Goal: Task Accomplishment & Management: Manage account settings

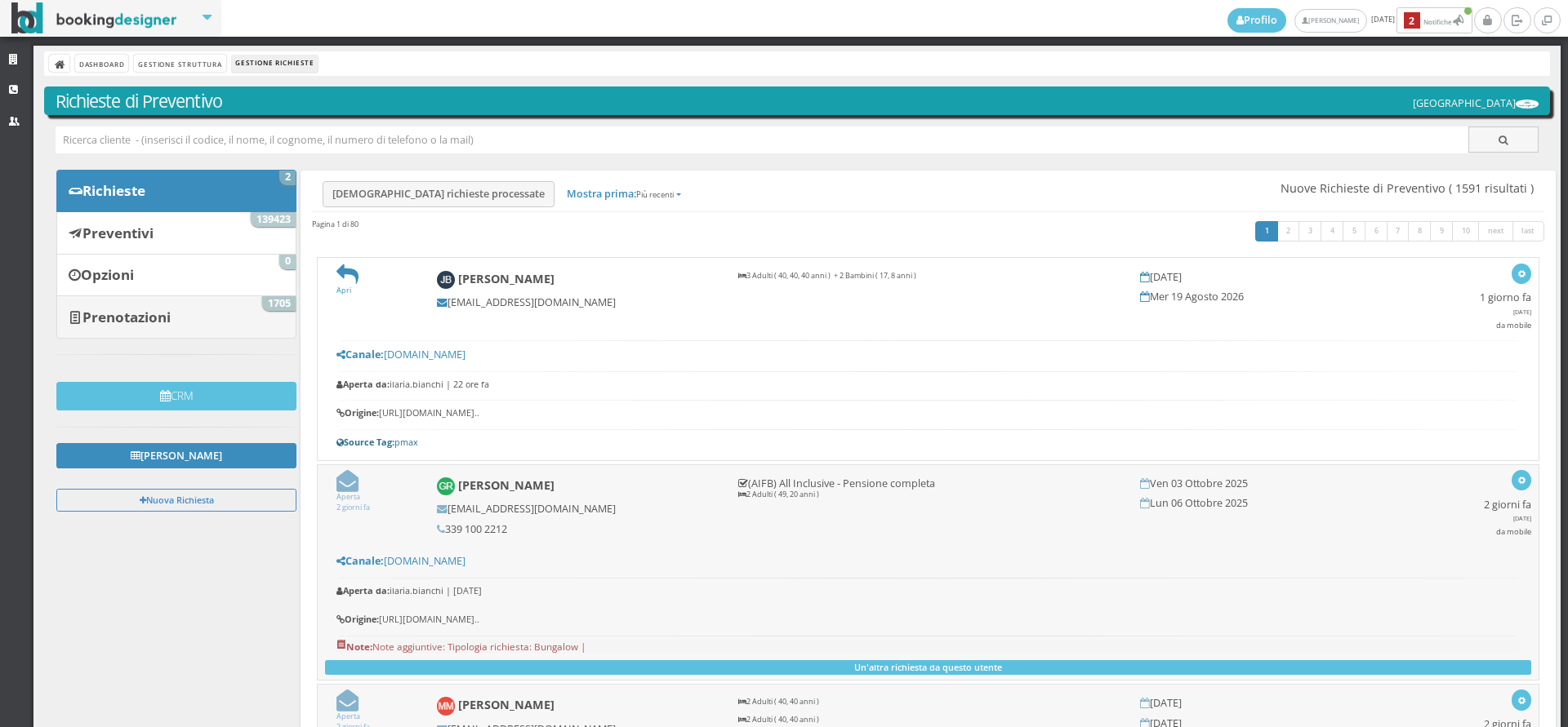
click at [230, 300] on link "Prenotazioni 1705" at bounding box center [176, 317] width 240 height 43
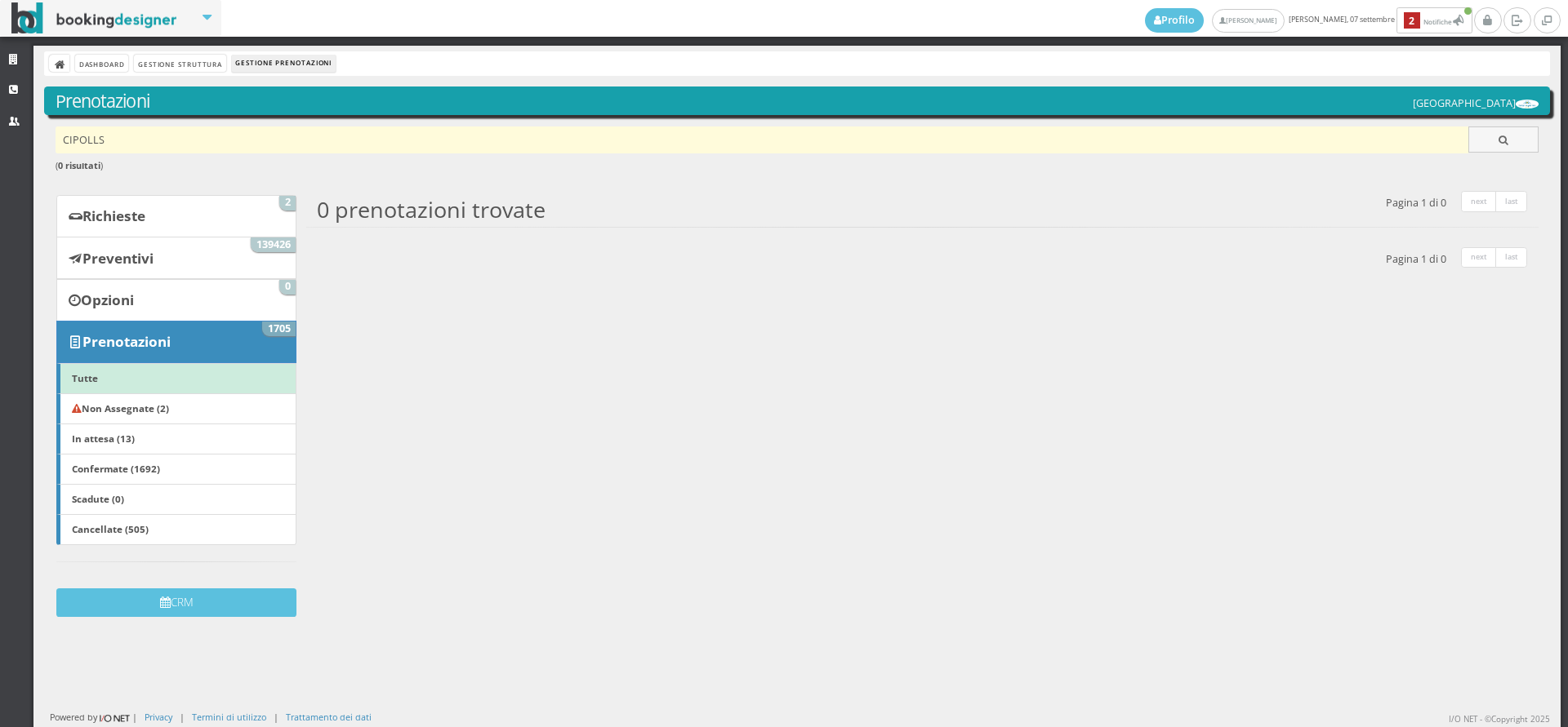
click at [205, 139] on input "CIPOLLS" at bounding box center [762, 139] width 1414 height 27
type input "[PERSON_NAME]"
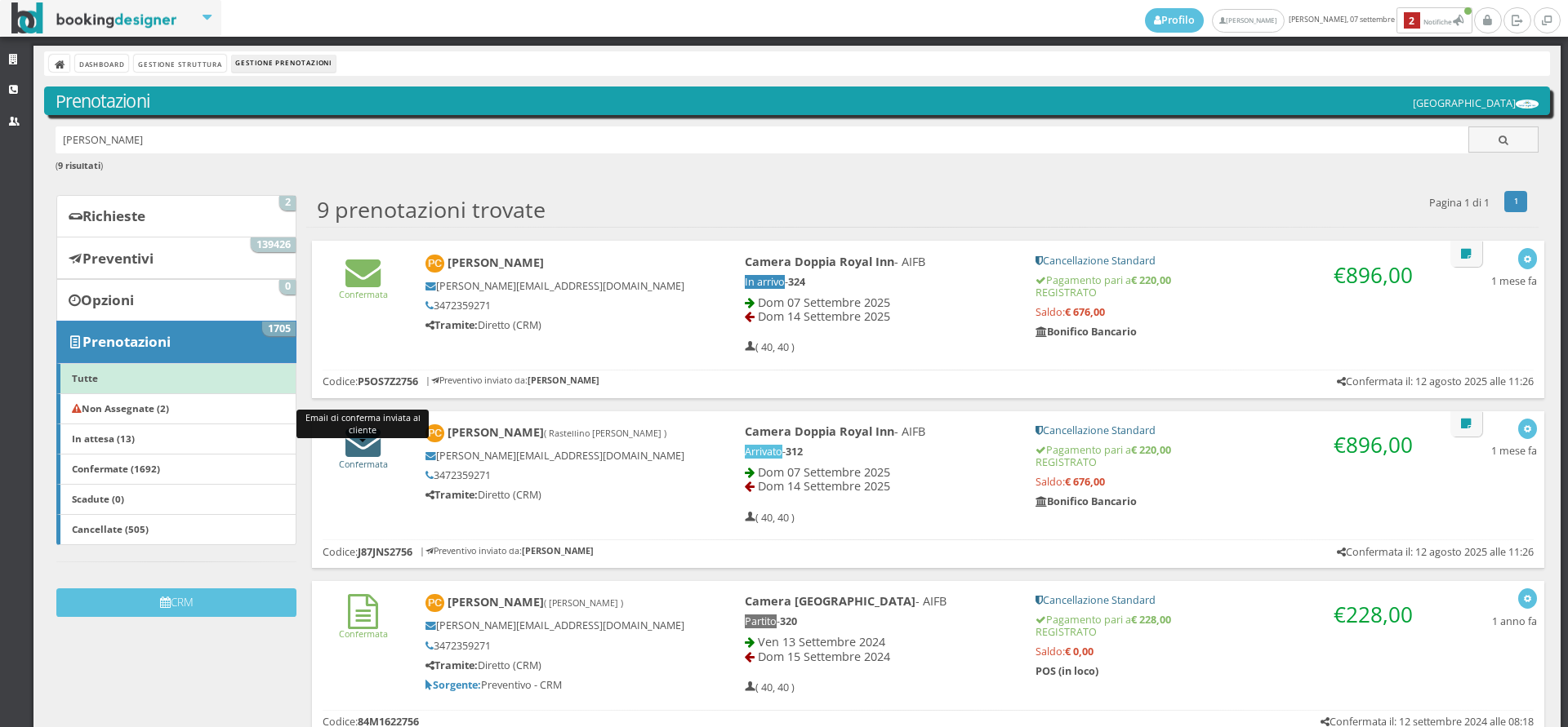
click at [367, 442] on icon at bounding box center [363, 441] width 35 height 35
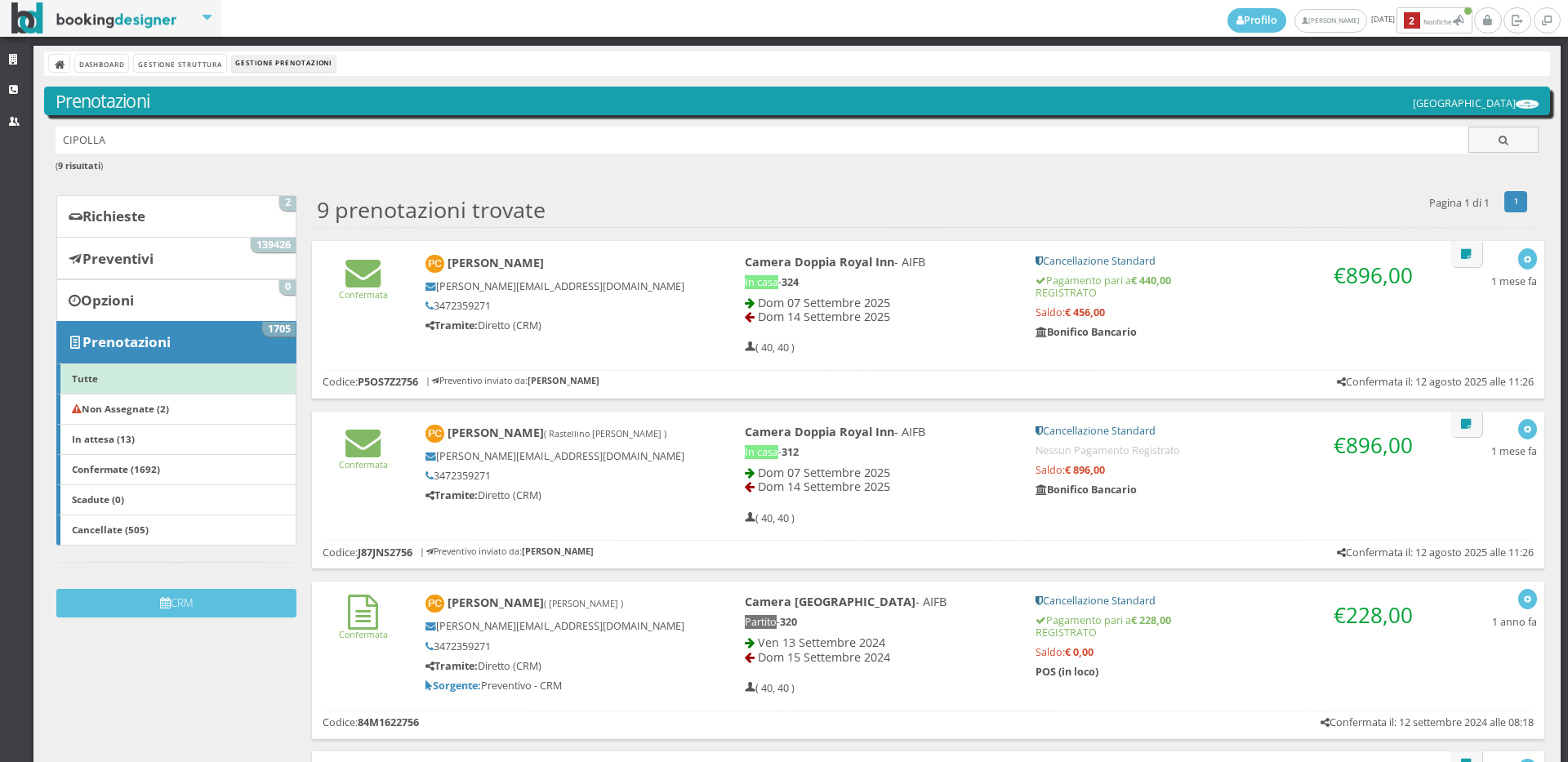
click at [6, 173] on div "Strutture CRM Utenti Dashboard Gestione Struttura Gestione Prenotazioni Prenota…" at bounding box center [784, 403] width 1568 height 716
type input "PASQUETTO"
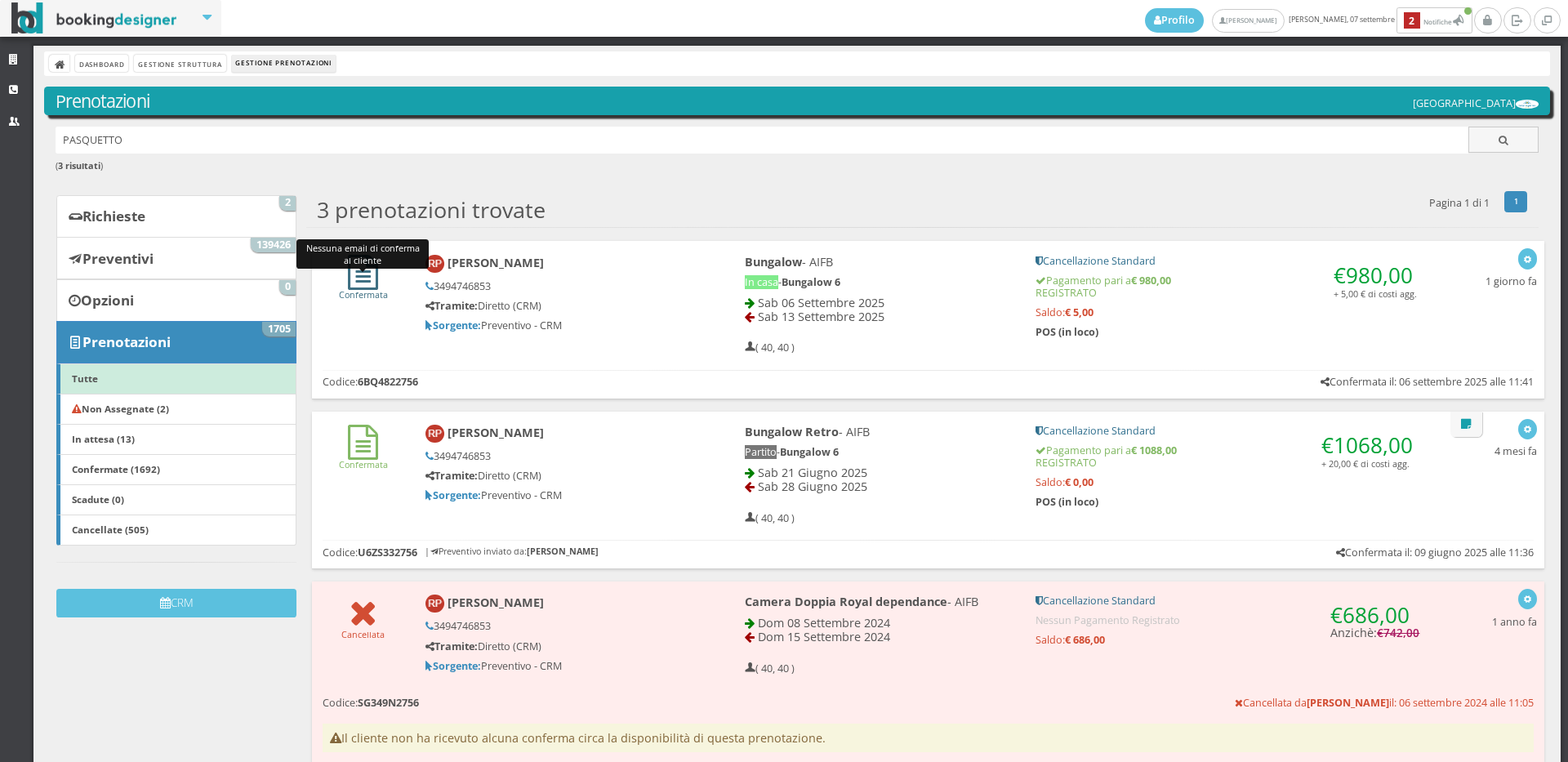
click at [364, 286] on icon at bounding box center [363, 272] width 30 height 35
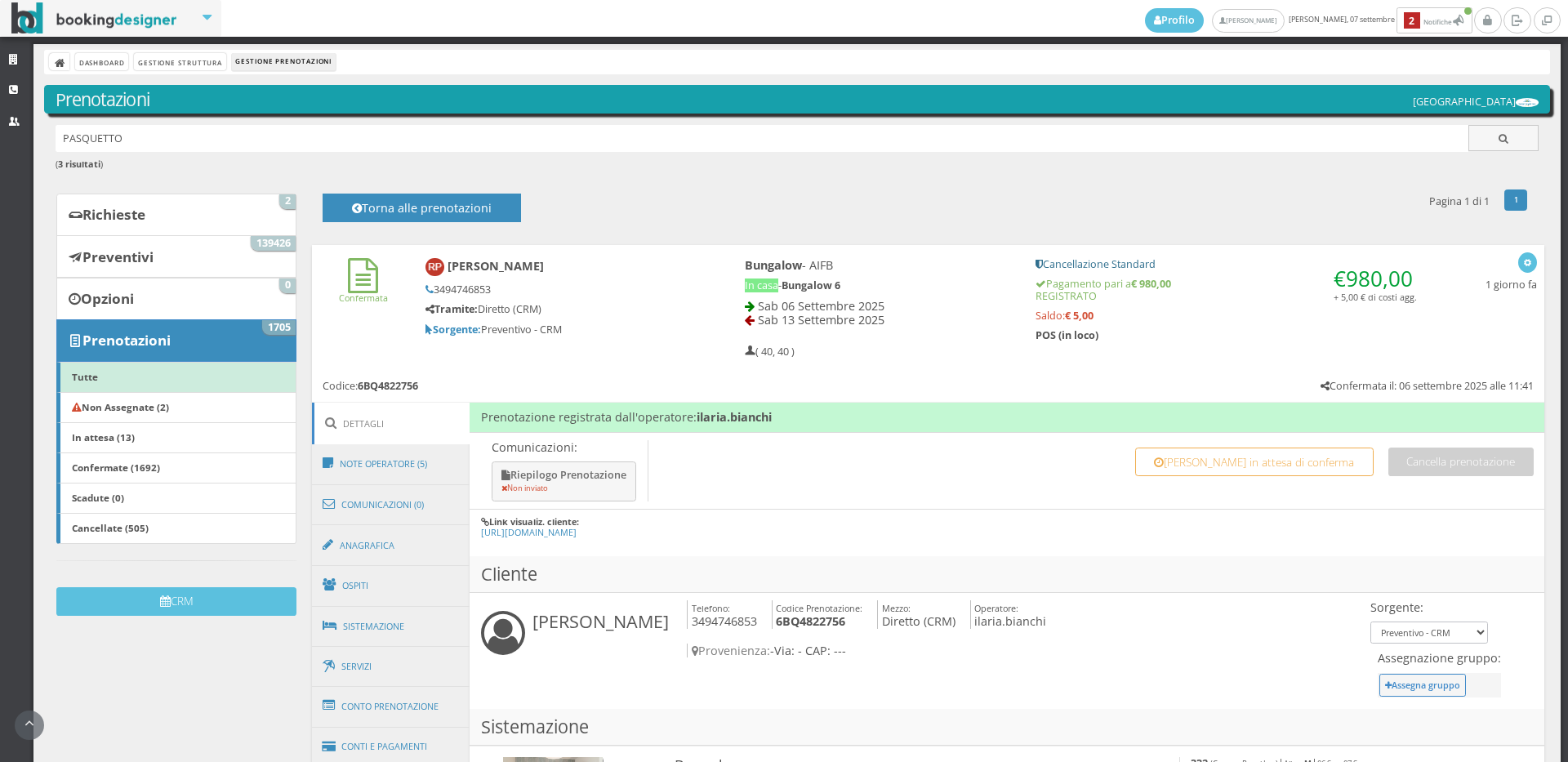
scroll to position [636, 0]
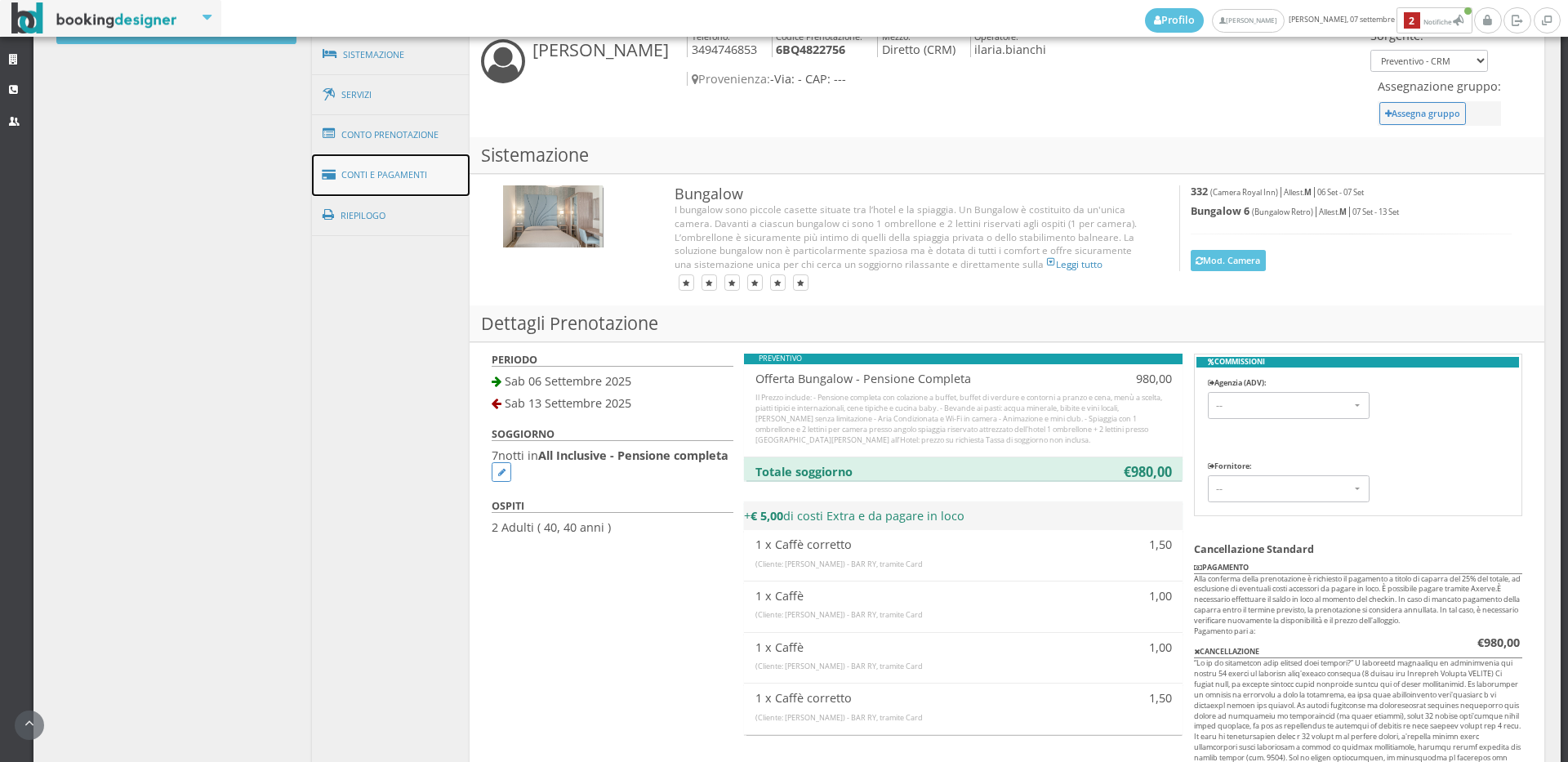
click at [366, 158] on link "Conti e Pagamenti" at bounding box center [391, 175] width 158 height 42
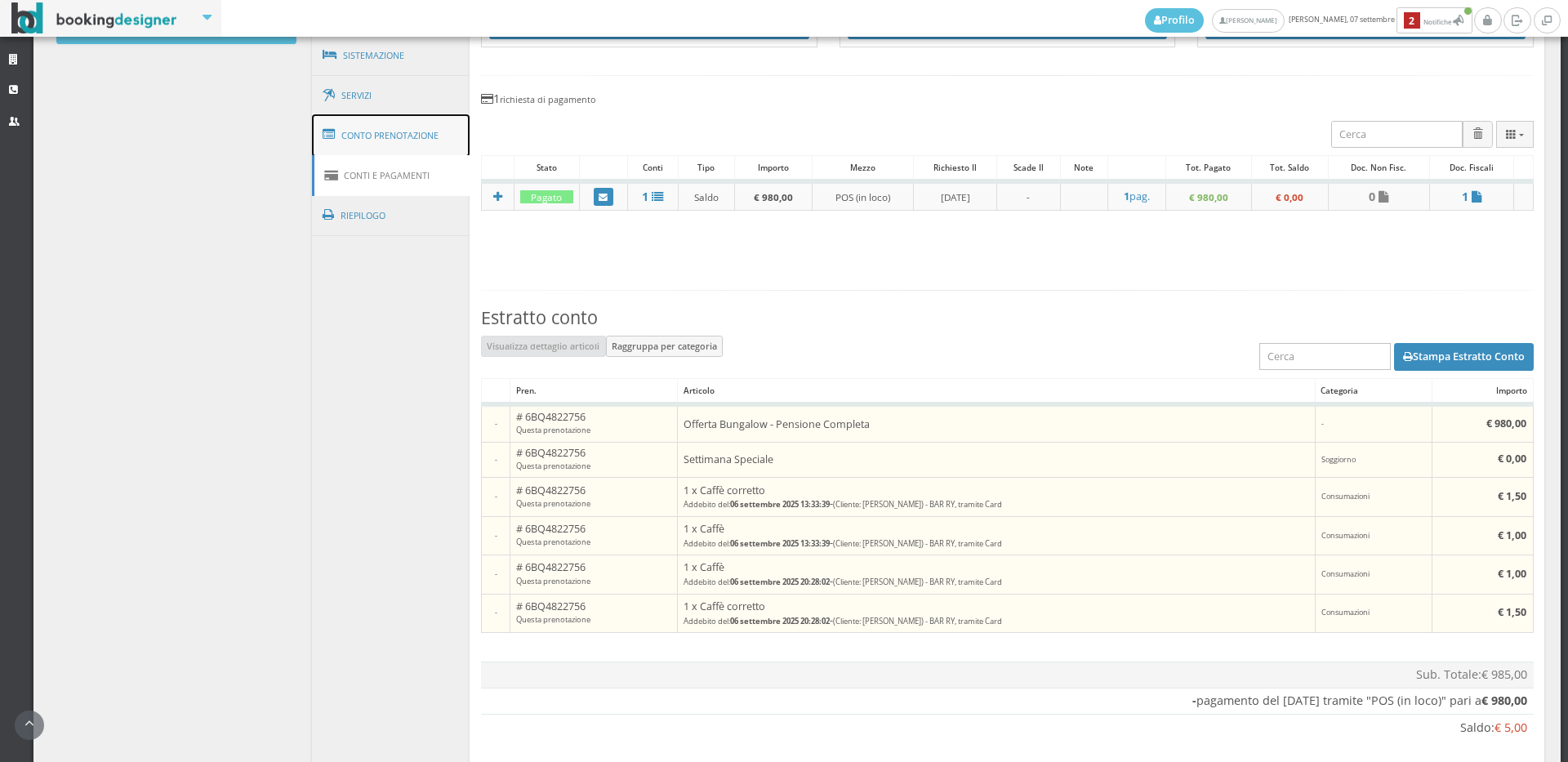
click at [377, 135] on link "Conto Prenotazione" at bounding box center [391, 135] width 158 height 43
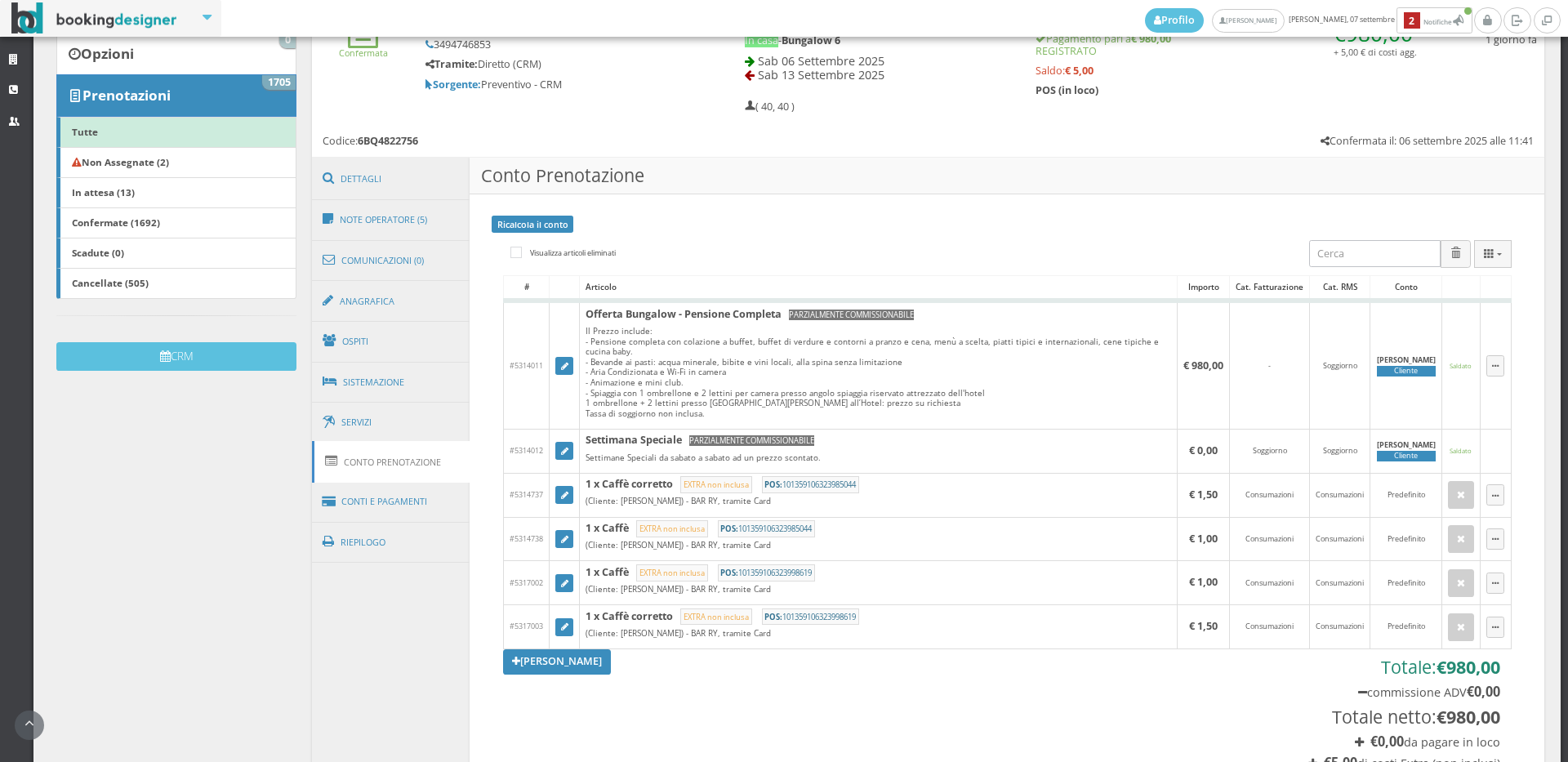
scroll to position [93, 0]
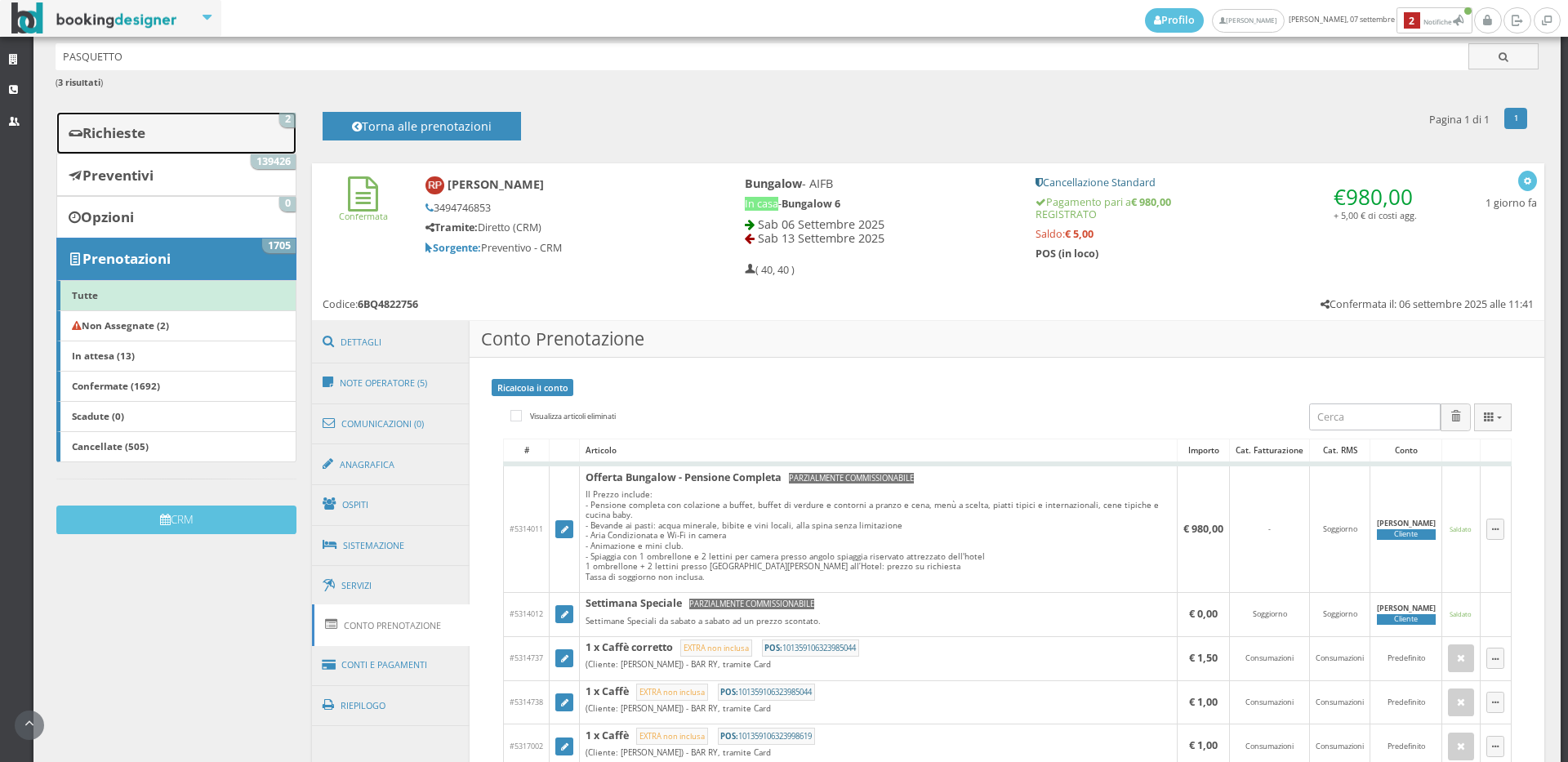
click at [182, 146] on link "Richieste 2" at bounding box center [176, 132] width 240 height 43
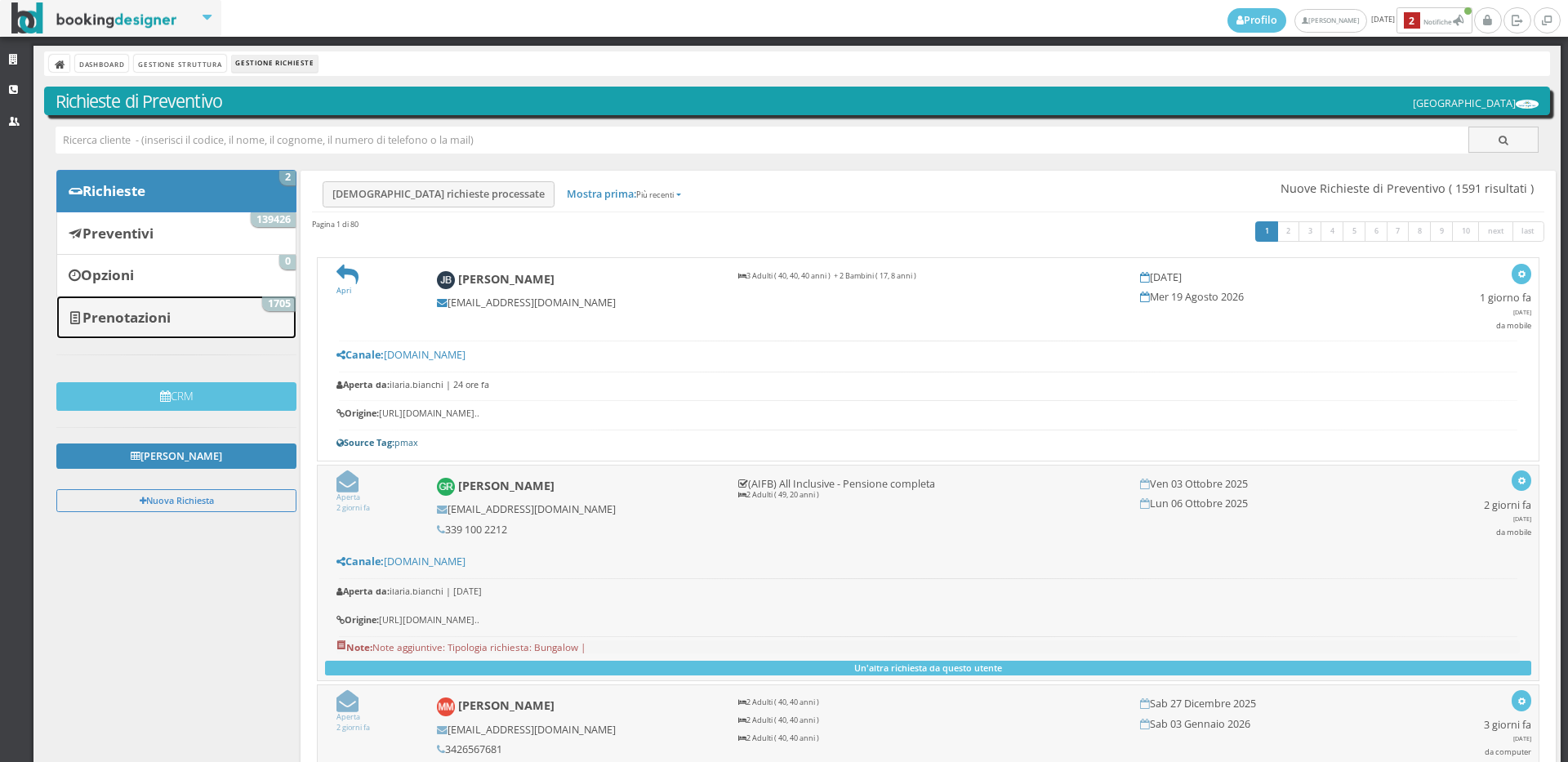
click at [215, 320] on link "Prenotazioni 1705" at bounding box center [176, 317] width 240 height 43
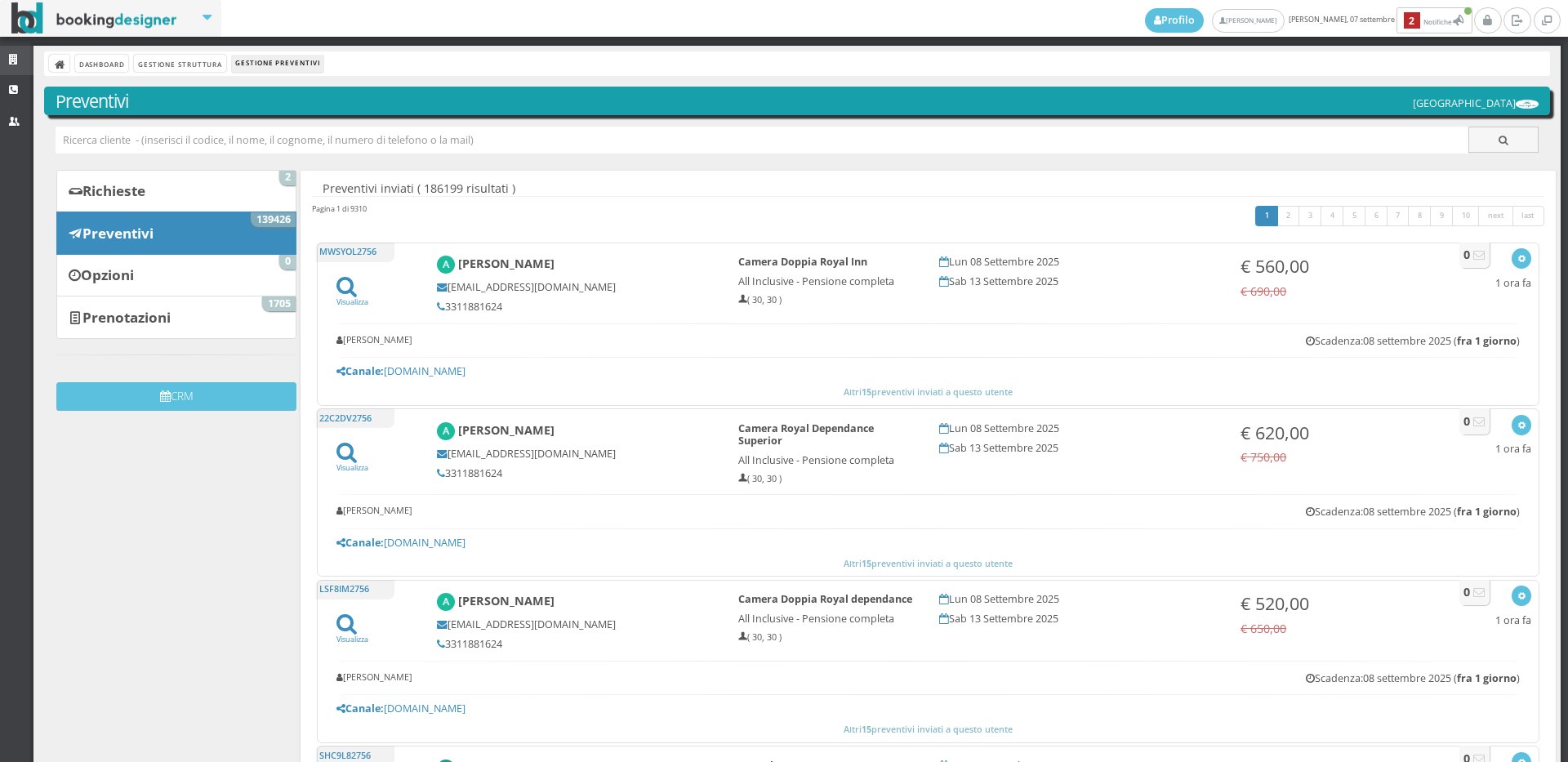
click at [0, 64] on link "Strutture" at bounding box center [17, 61] width 34 height 30
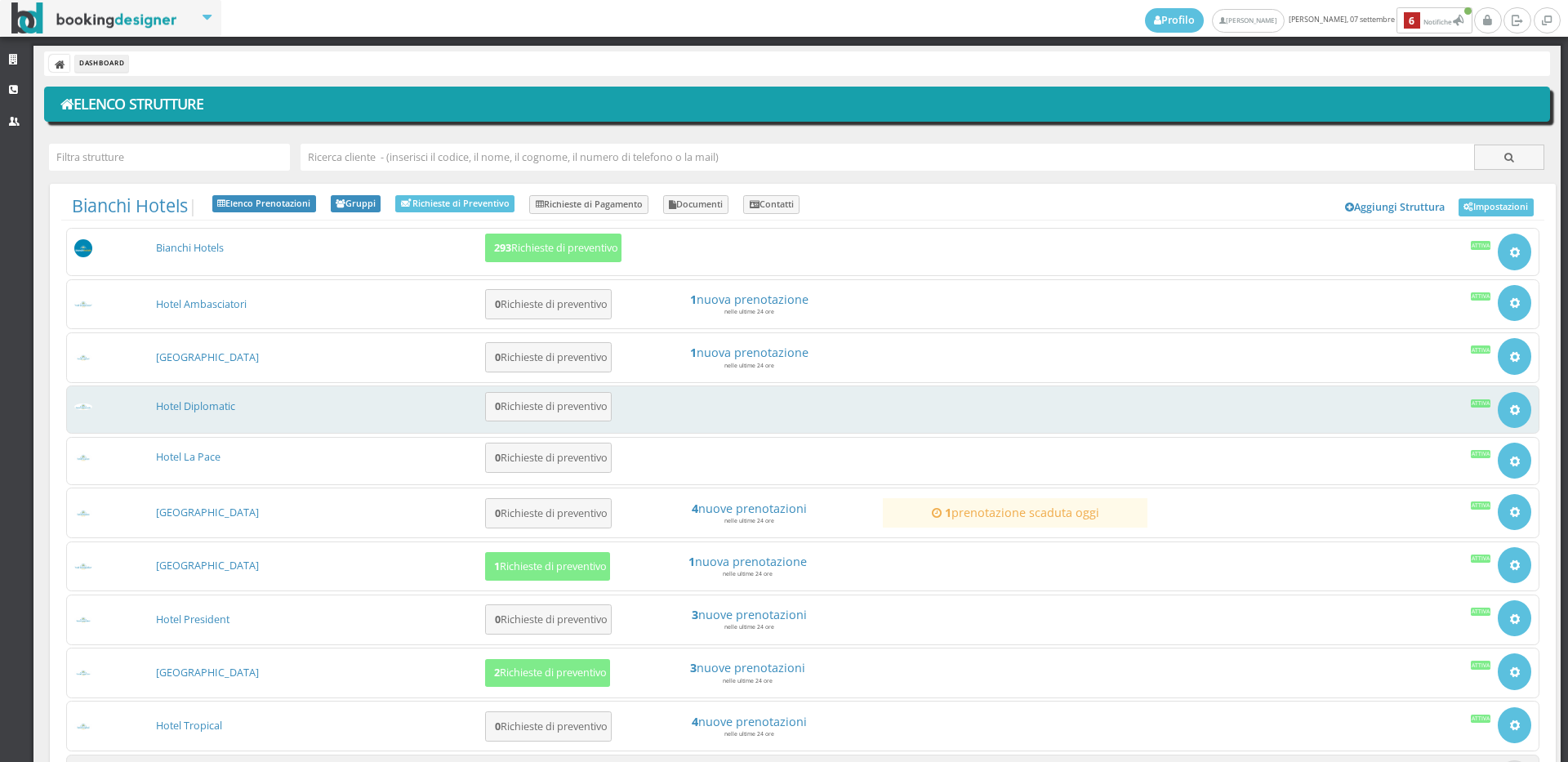
scroll to position [151, 0]
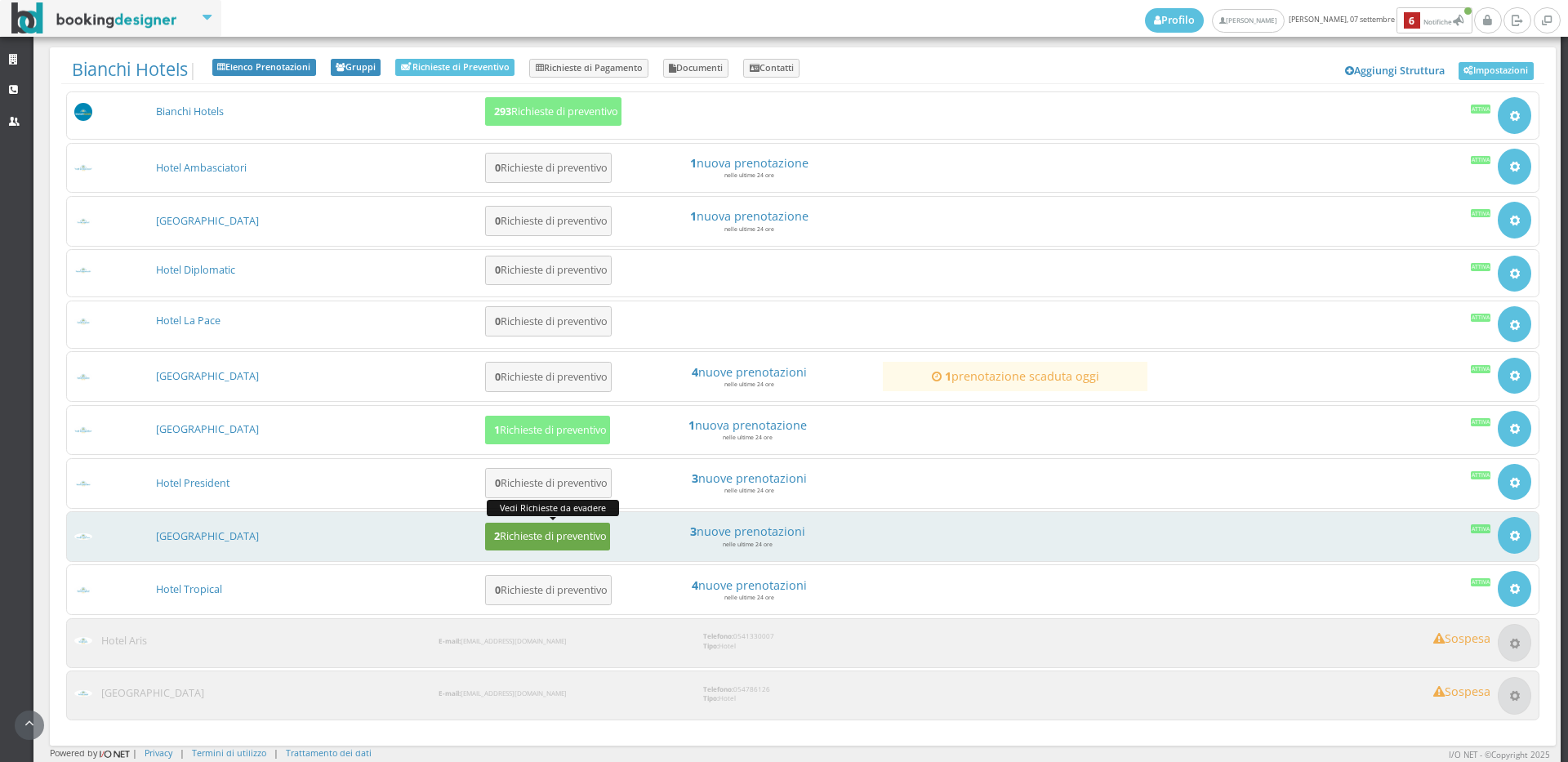
click at [534, 542] on h5 "2 Richieste di preventivo" at bounding box center [548, 536] width 118 height 12
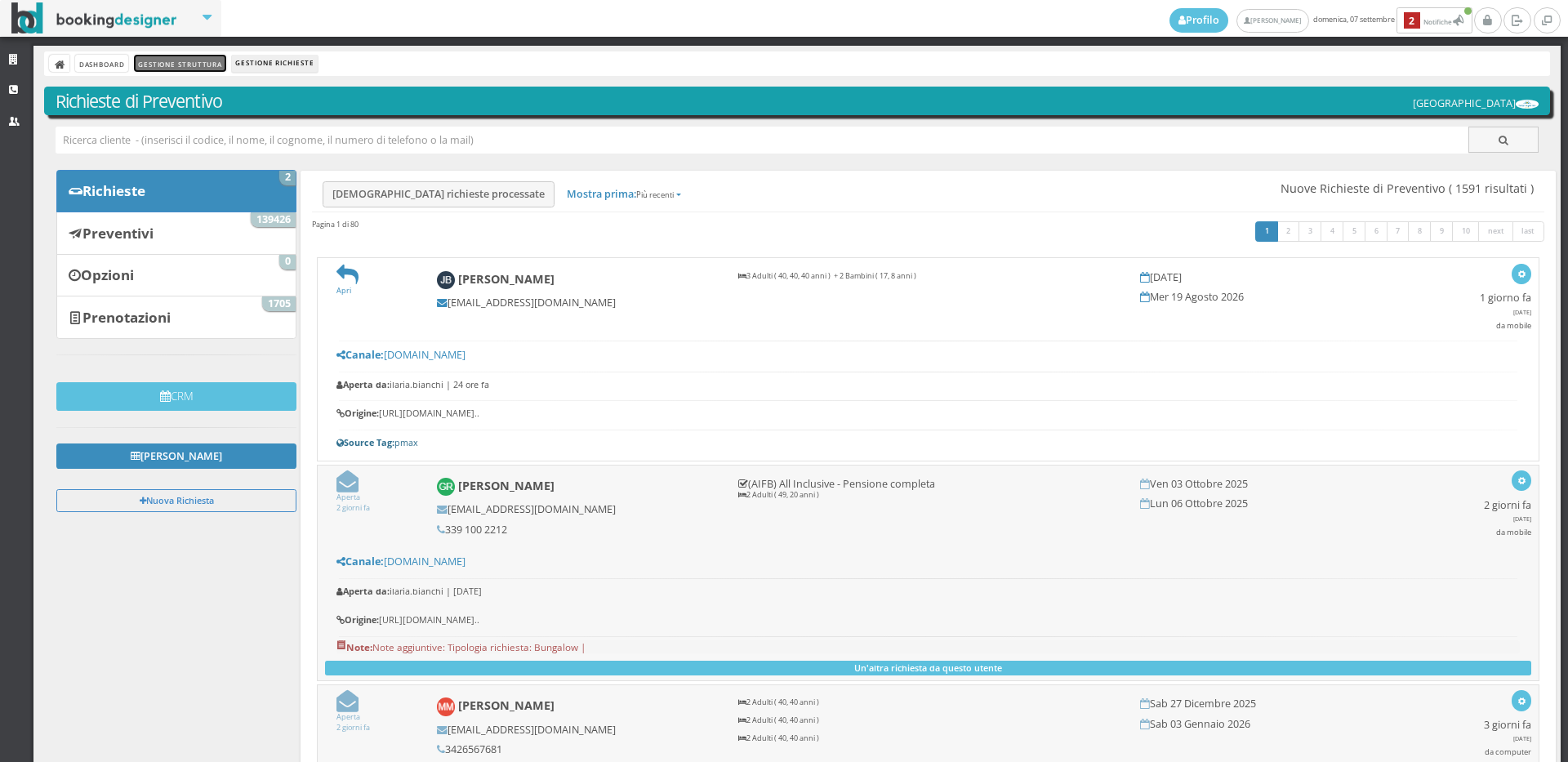
click at [160, 62] on link "Gestione Struttura" at bounding box center [179, 63] width 92 height 17
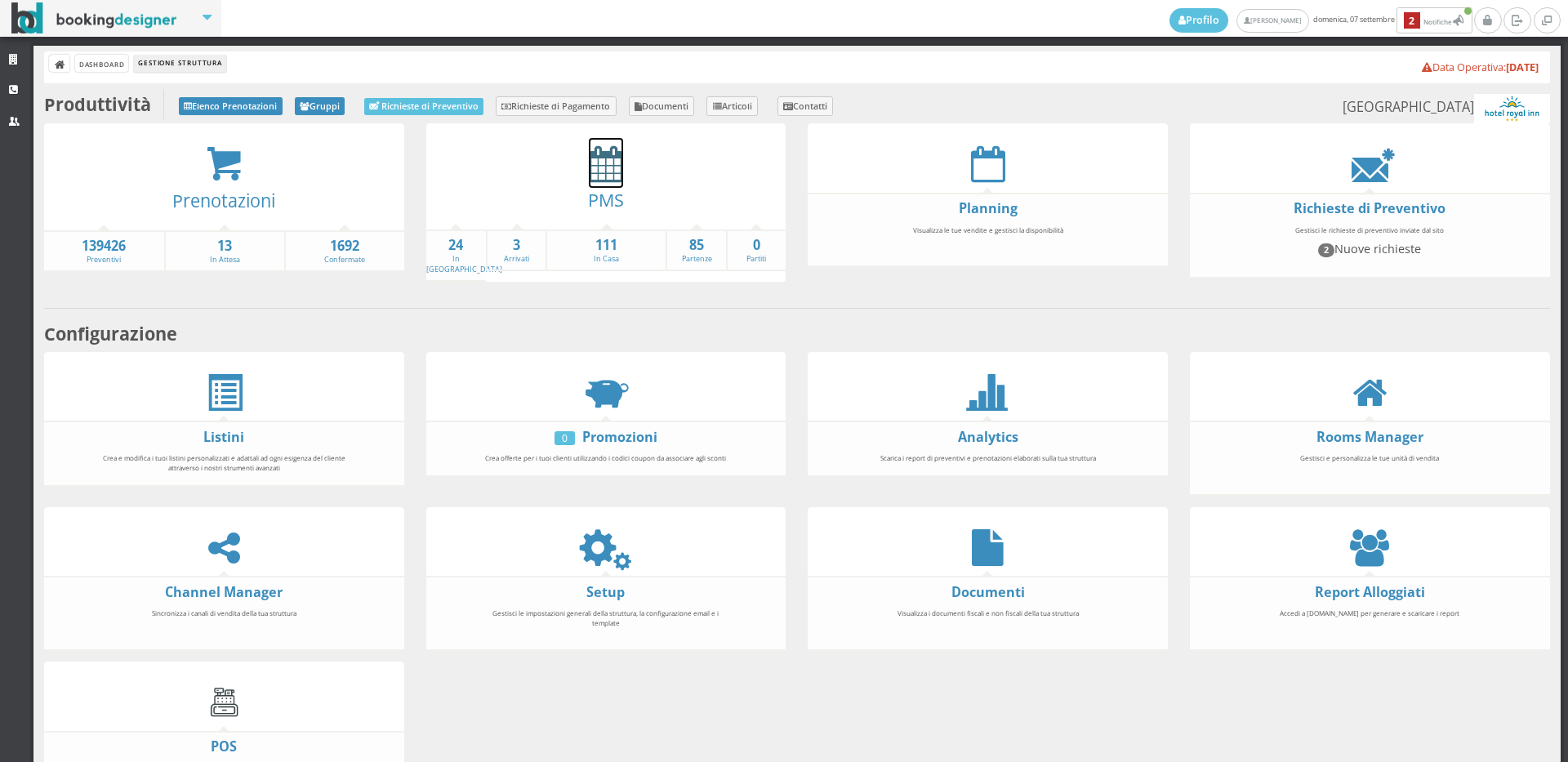
click at [605, 145] on icon at bounding box center [606, 163] width 34 height 37
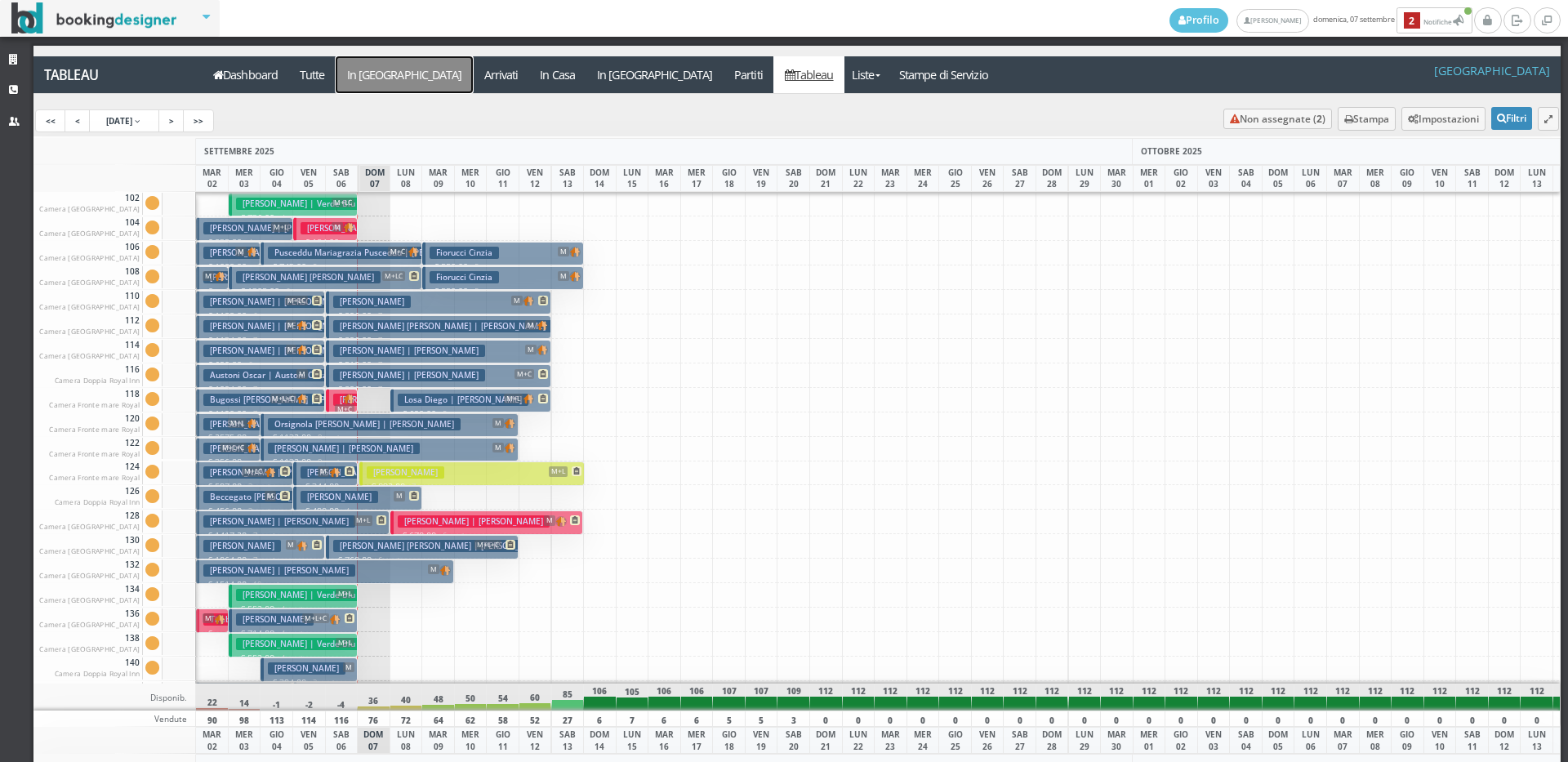
click at [365, 78] on a=pms-arrival-reservations"] "In [GEOGRAPHIC_DATA]" at bounding box center [404, 75] width 137 height 37
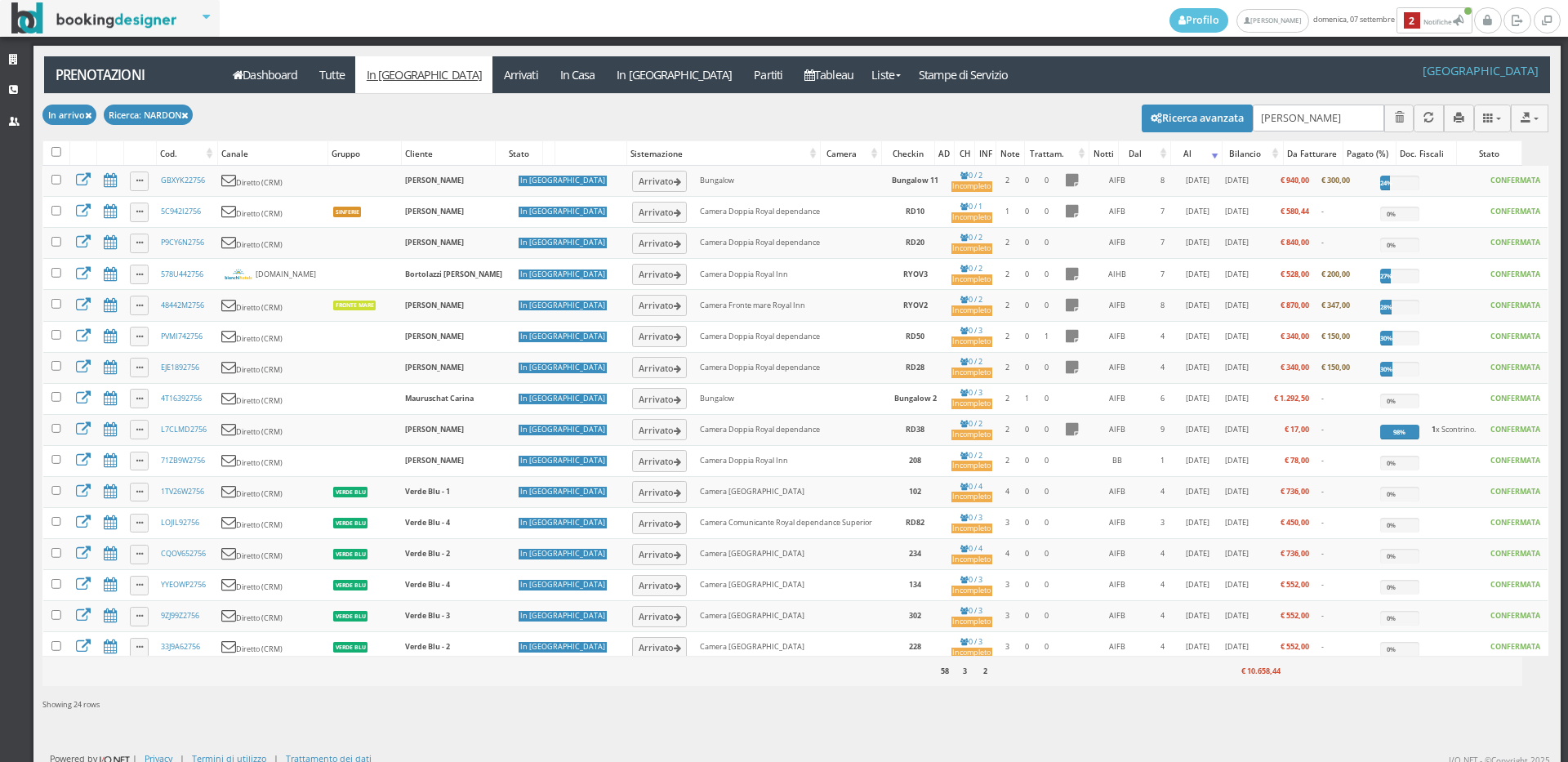
type input "[PERSON_NAME]"
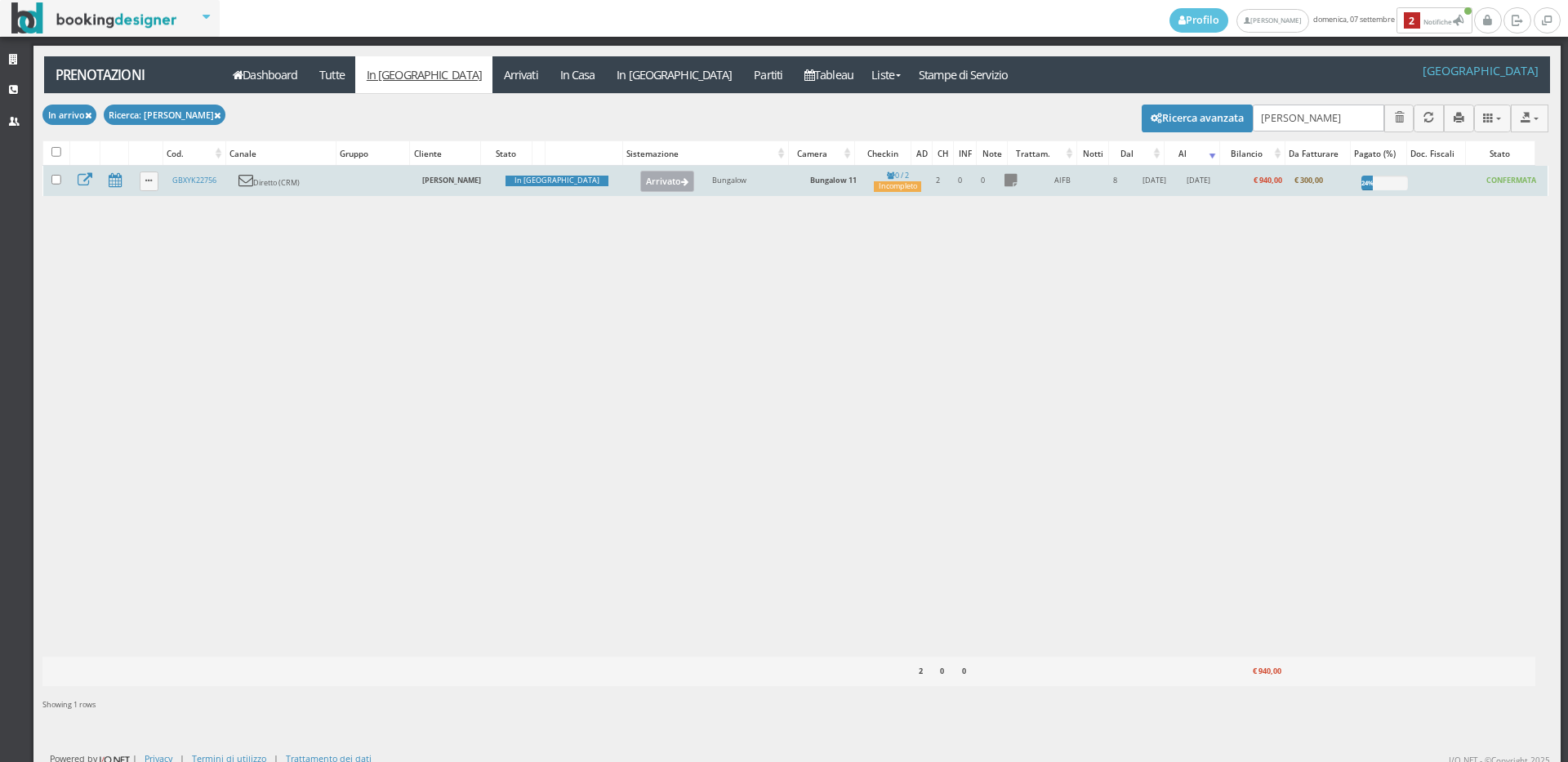
click at [641, 172] on button "Arrivato" at bounding box center [667, 180] width 55 height 21
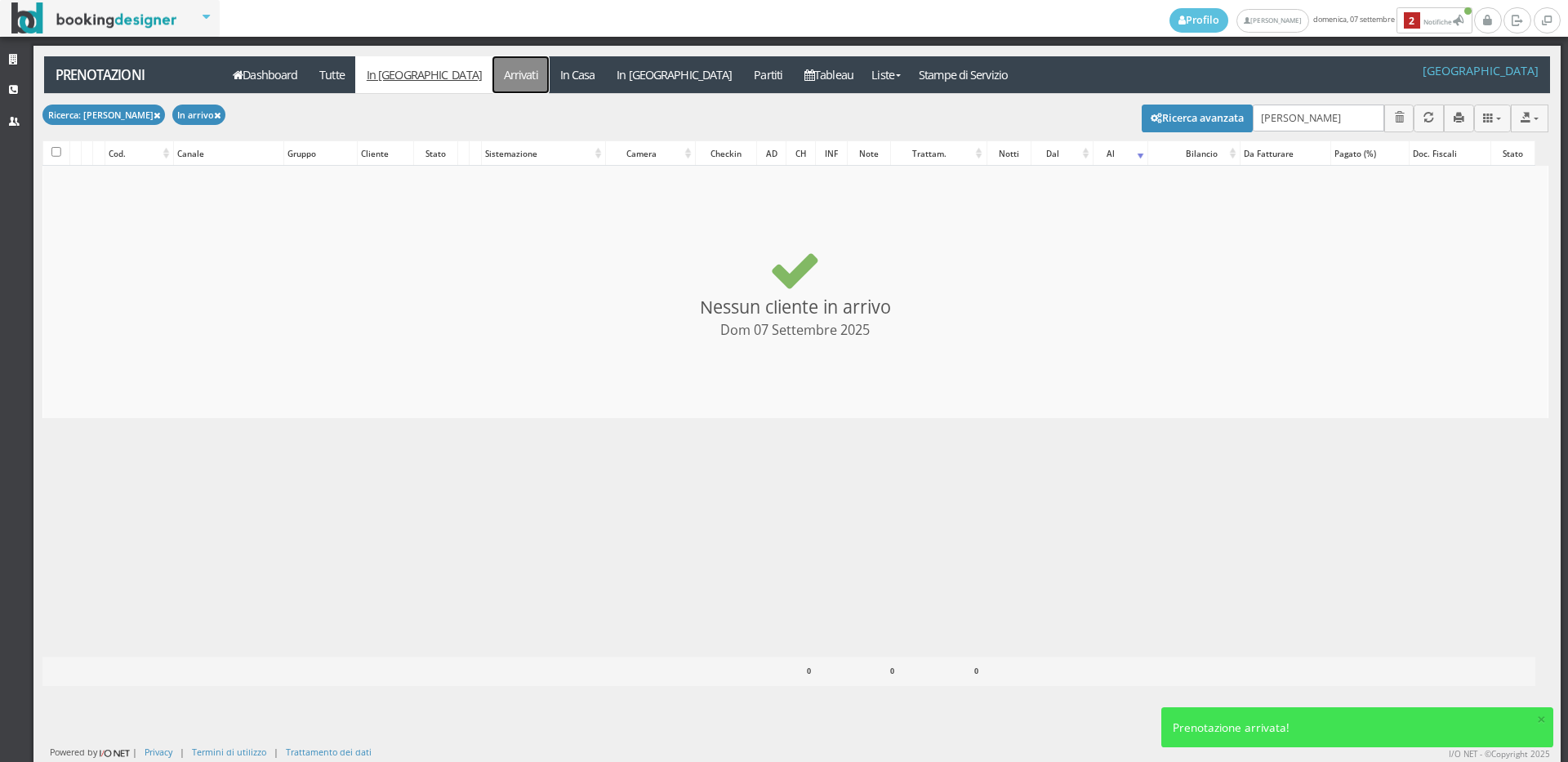
click at [492, 68] on link "Arrivati" at bounding box center [520, 75] width 57 height 37
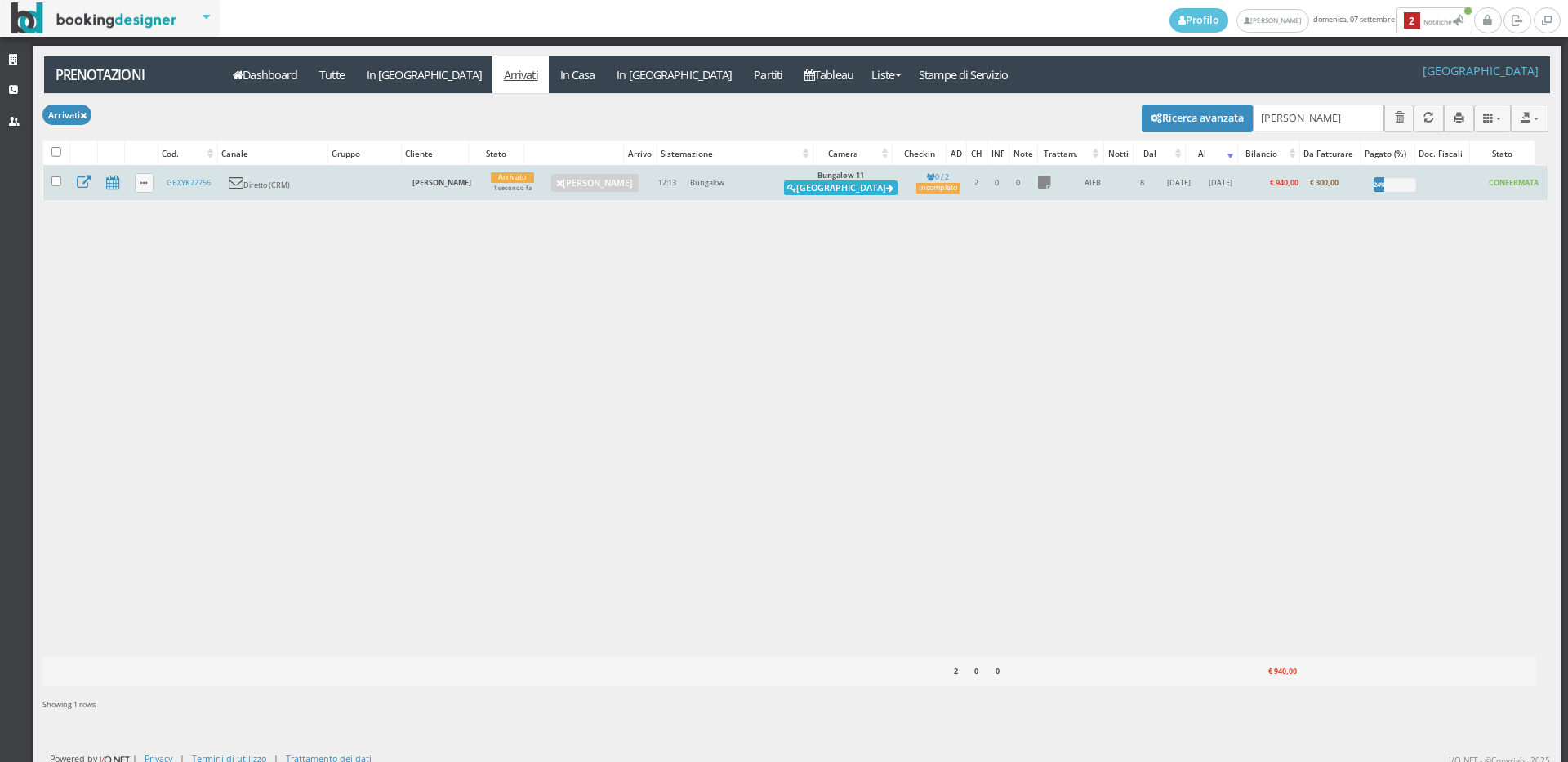
drag, startPoint x: 861, startPoint y: 190, endPoint x: 785, endPoint y: 156, distance: 83.3
click at [860, 190] on button "Alloggia" at bounding box center [841, 187] width 114 height 15
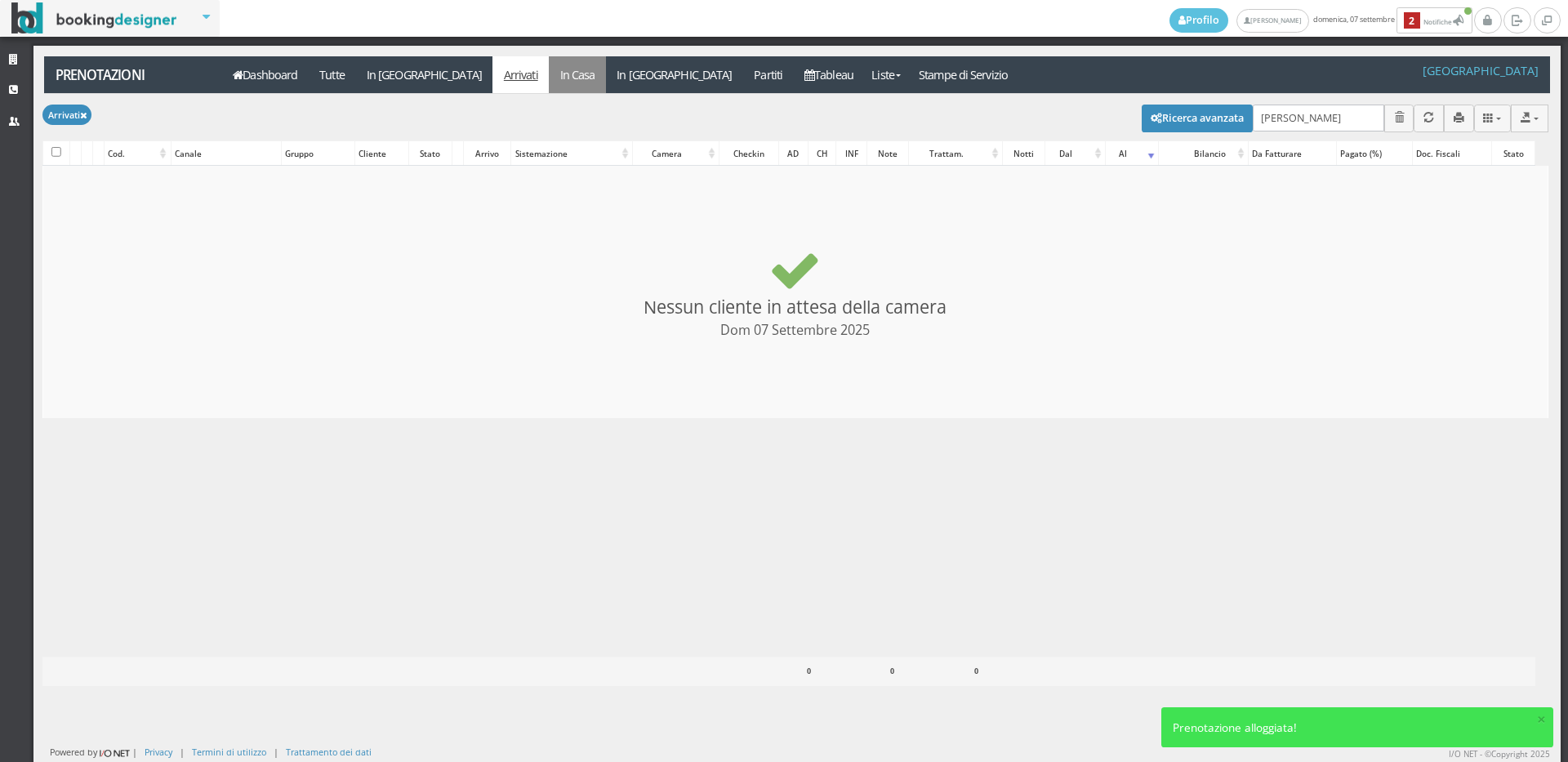
checkbox input "false"
click at [549, 82] on link "In Casa" at bounding box center [577, 75] width 57 height 37
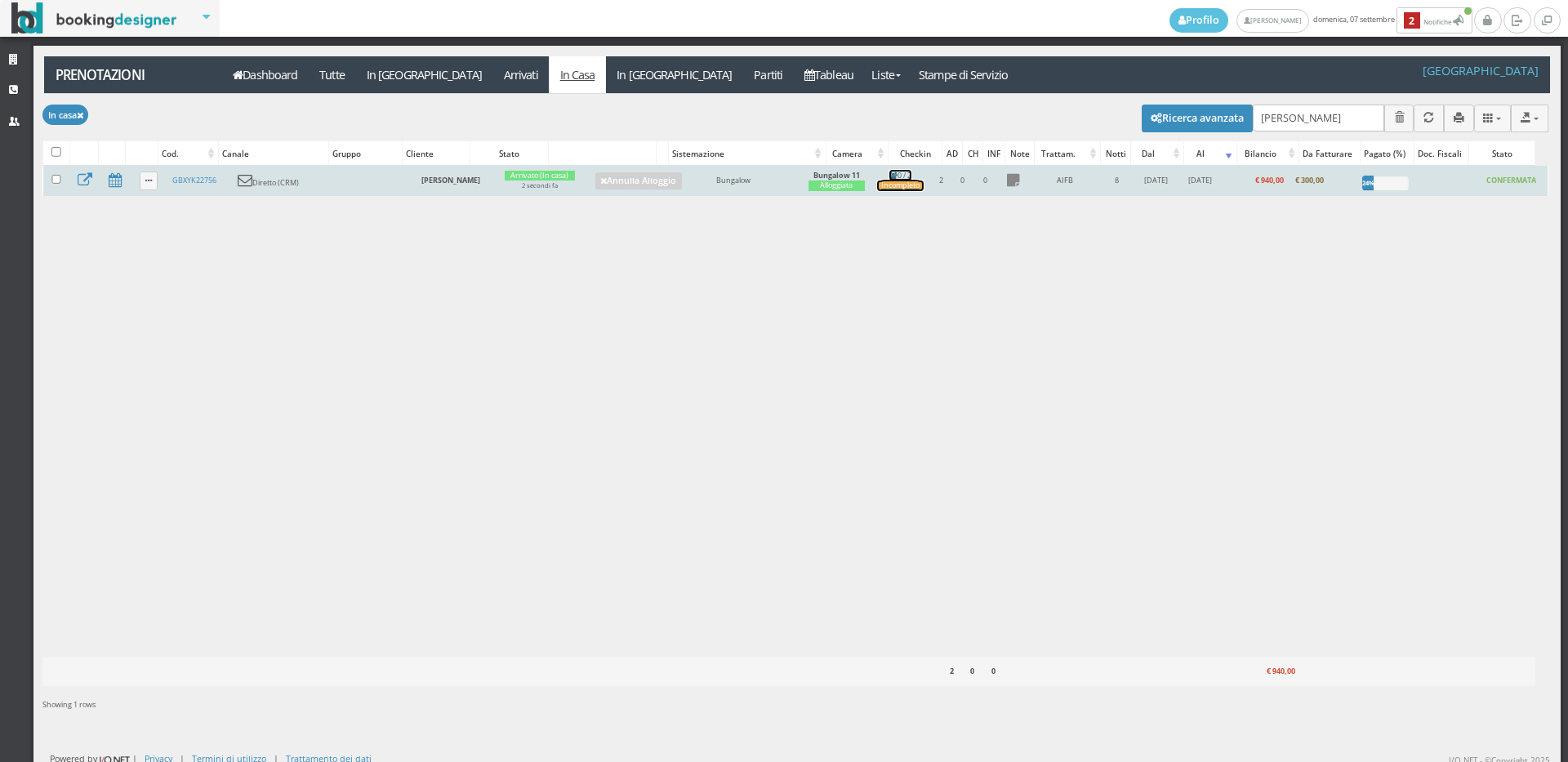
click at [924, 181] on div "Incompleto" at bounding box center [901, 185] width 48 height 11
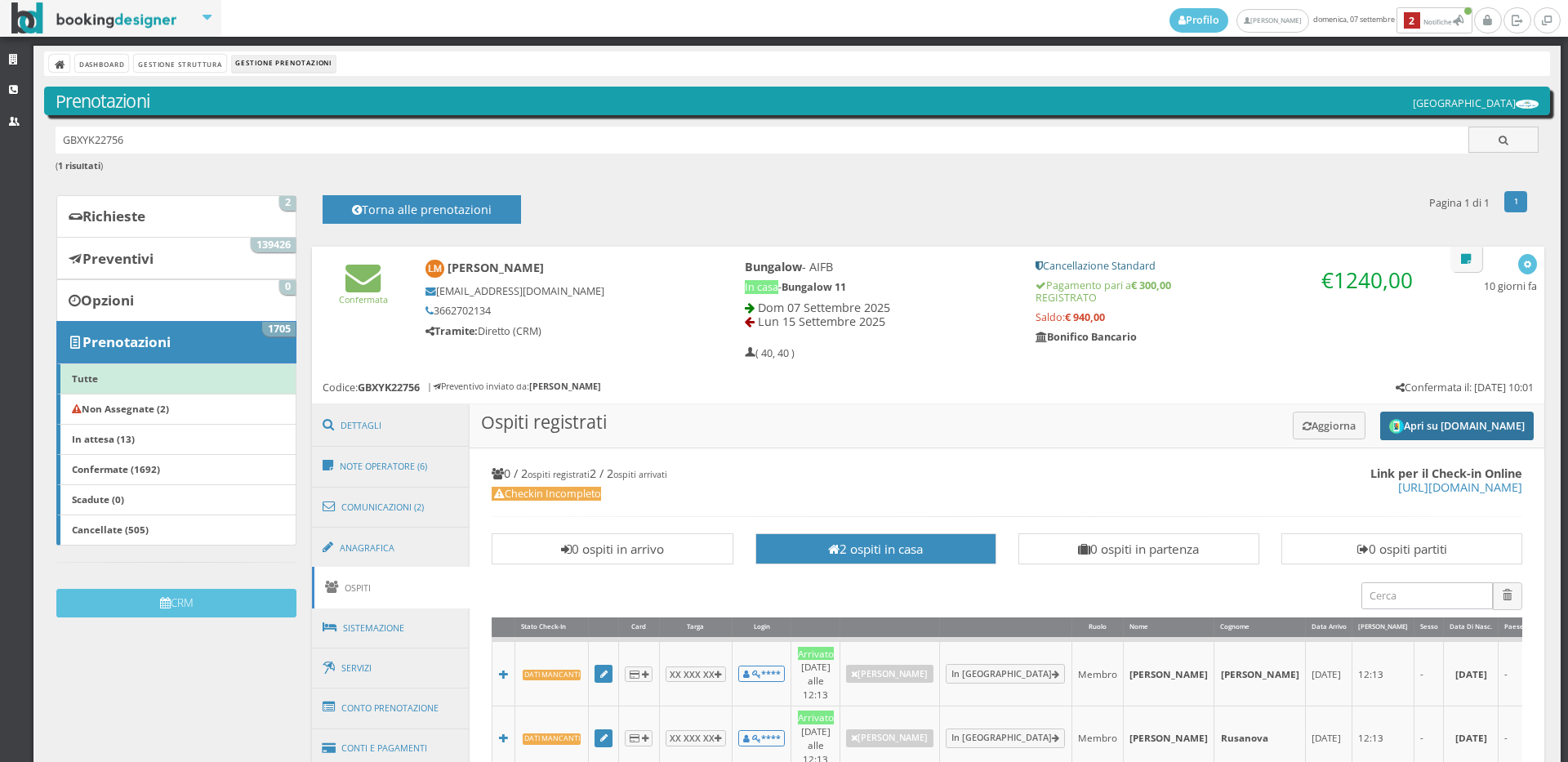
click at [1470, 423] on button "Apri su Online-Check.in" at bounding box center [1456, 425] width 153 height 29
